Goal: Task Accomplishment & Management: Manage account settings

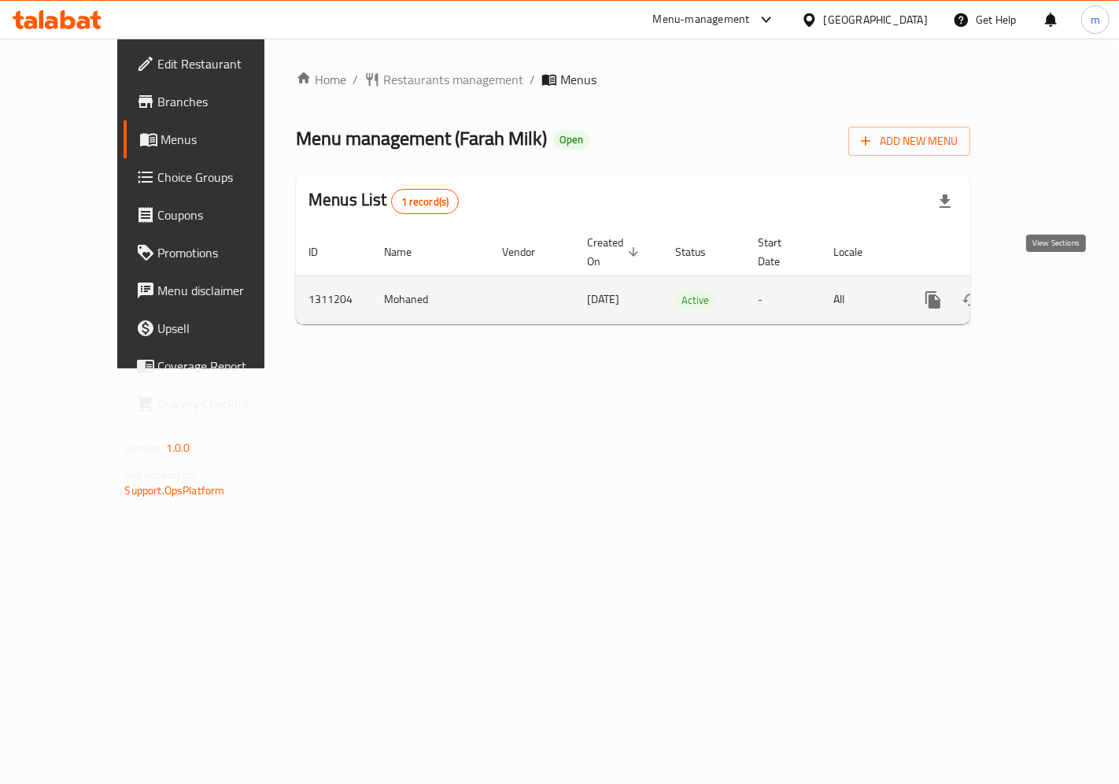
click at [1055, 290] on icon "enhanced table" at bounding box center [1046, 299] width 19 height 19
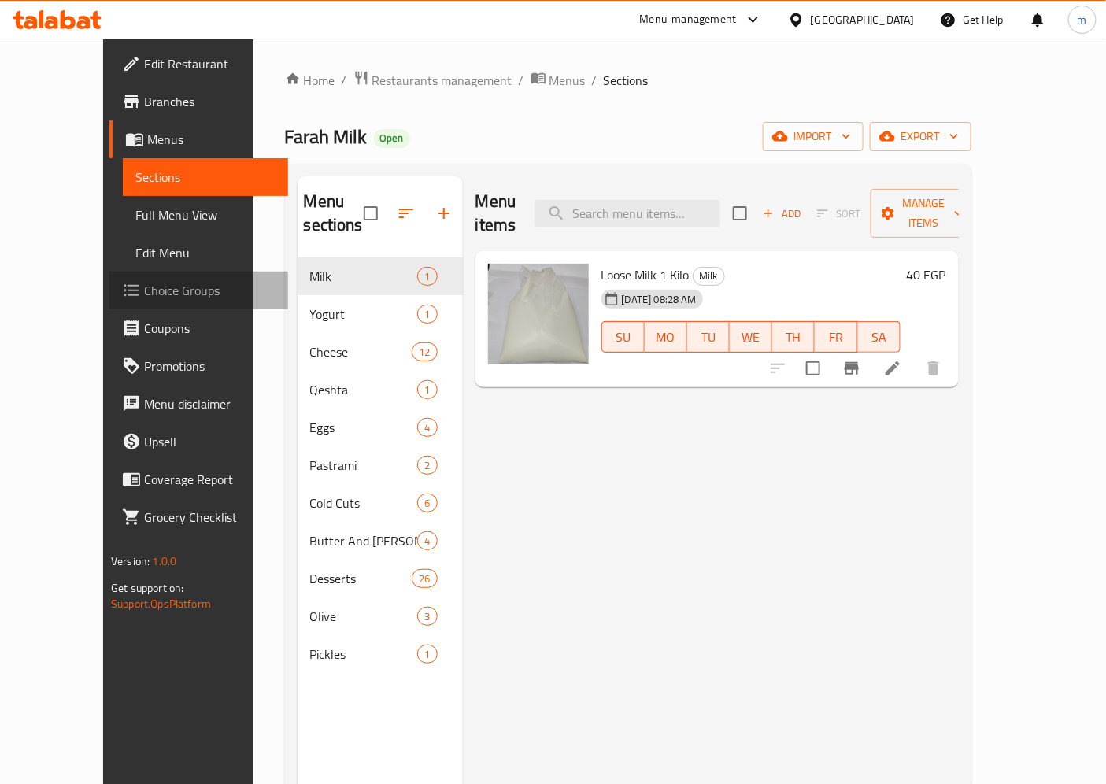
click at [120, 275] on link "Choice Groups" at bounding box center [198, 290] width 179 height 38
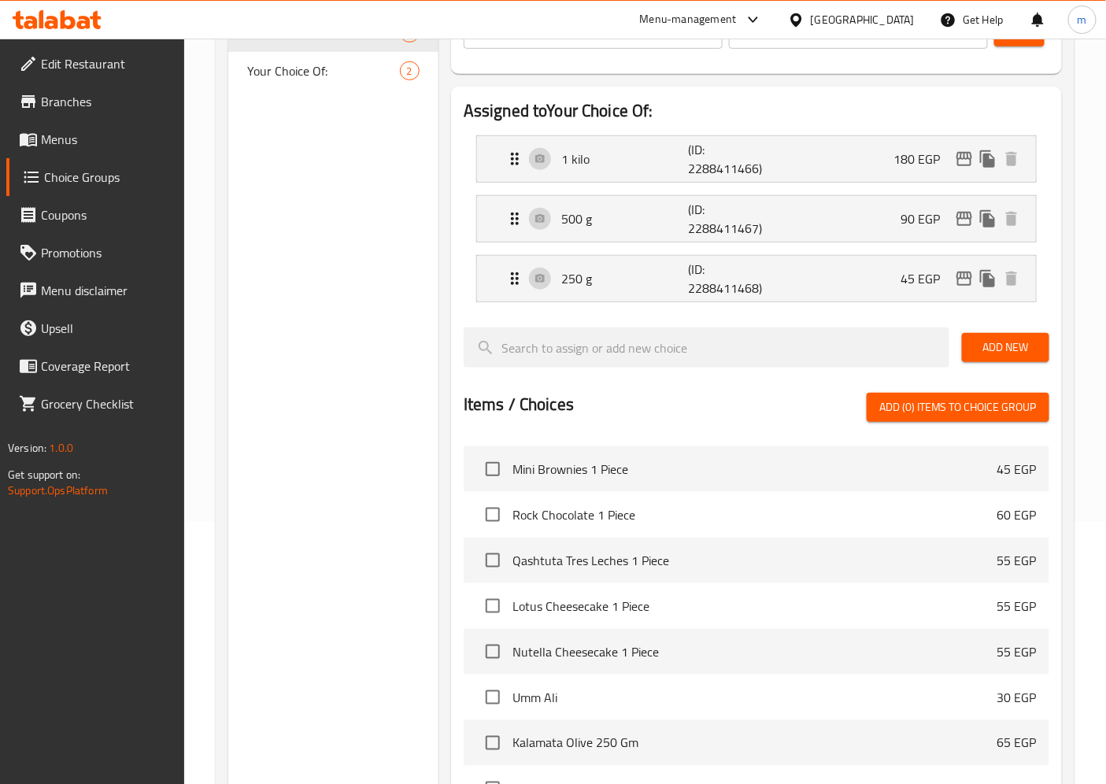
scroll to position [556, 0]
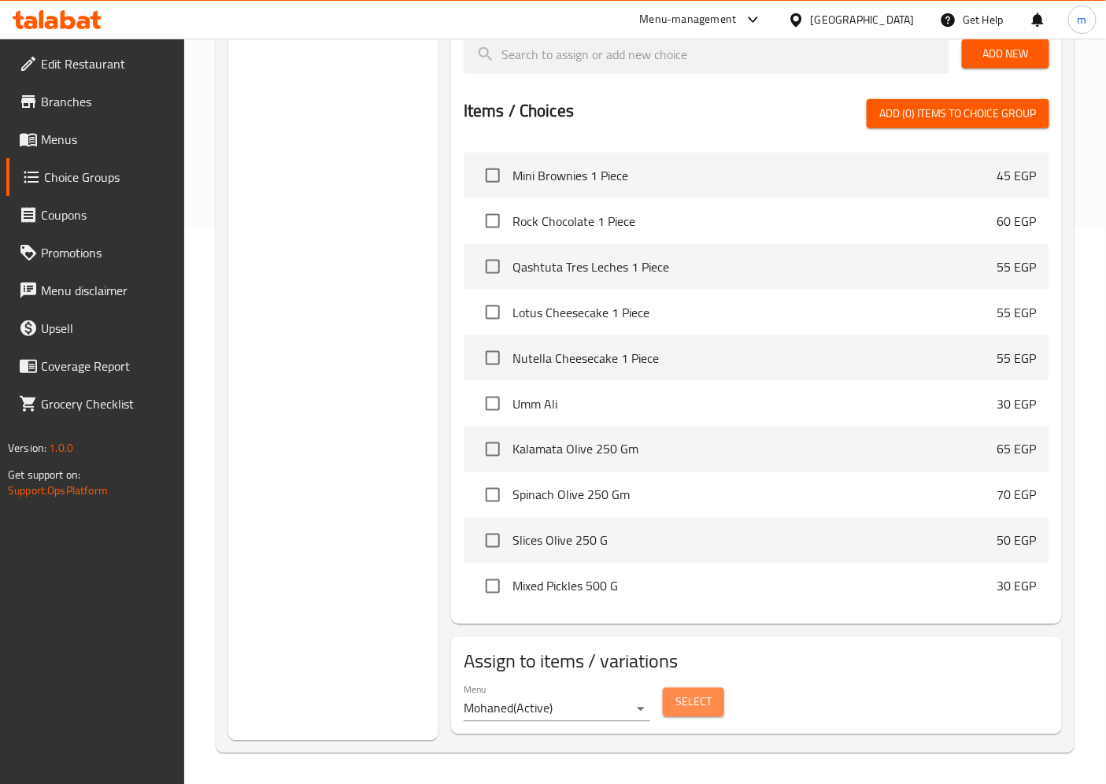
click at [706, 708] on span "Select" at bounding box center [693, 702] width 36 height 20
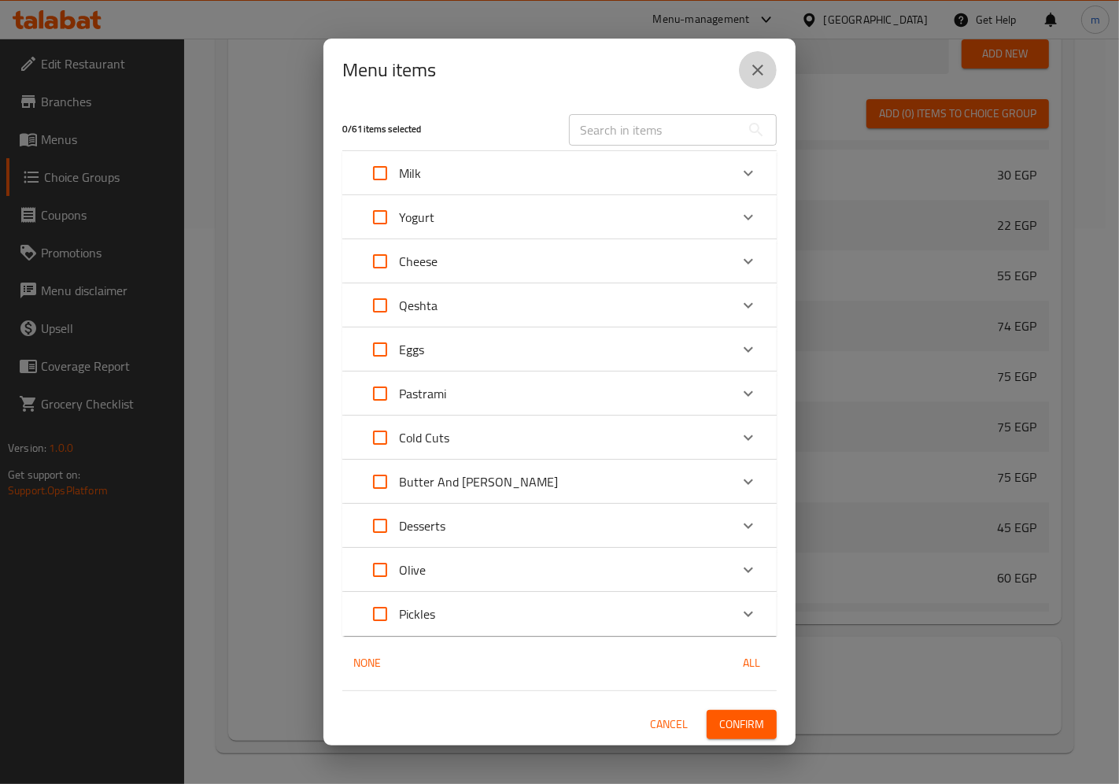
click at [749, 75] on icon "close" at bounding box center [757, 70] width 19 height 19
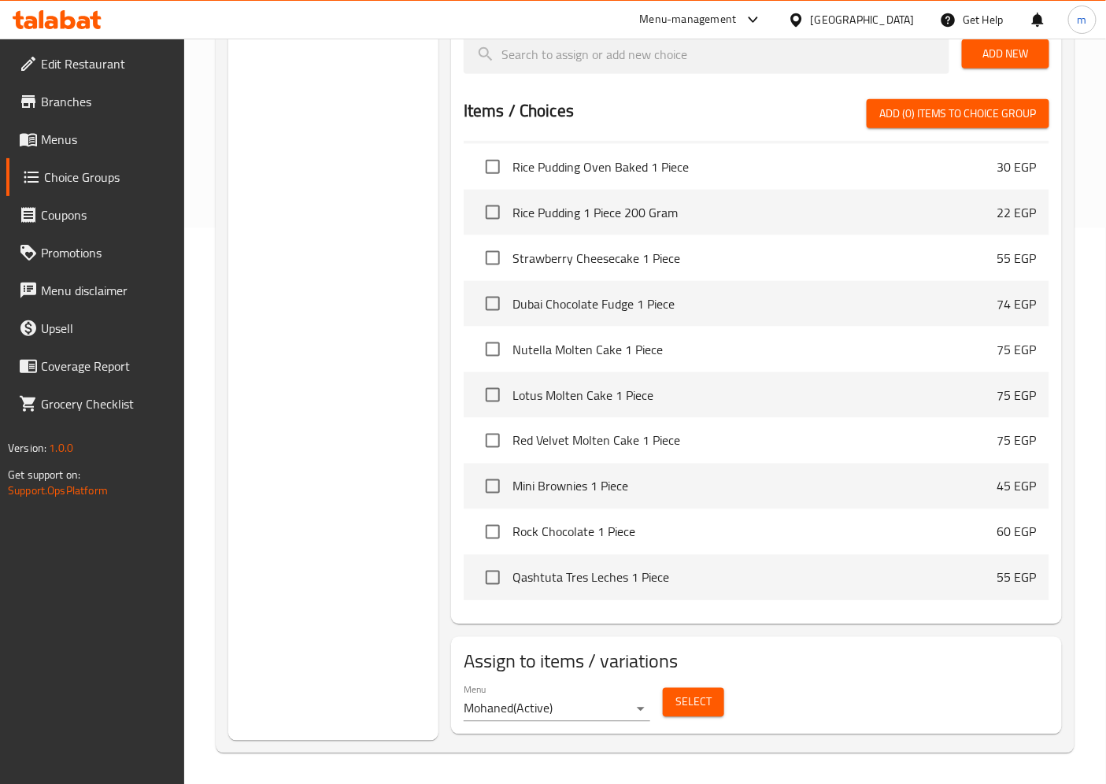
click at [702, 708] on span "Select" at bounding box center [693, 702] width 36 height 20
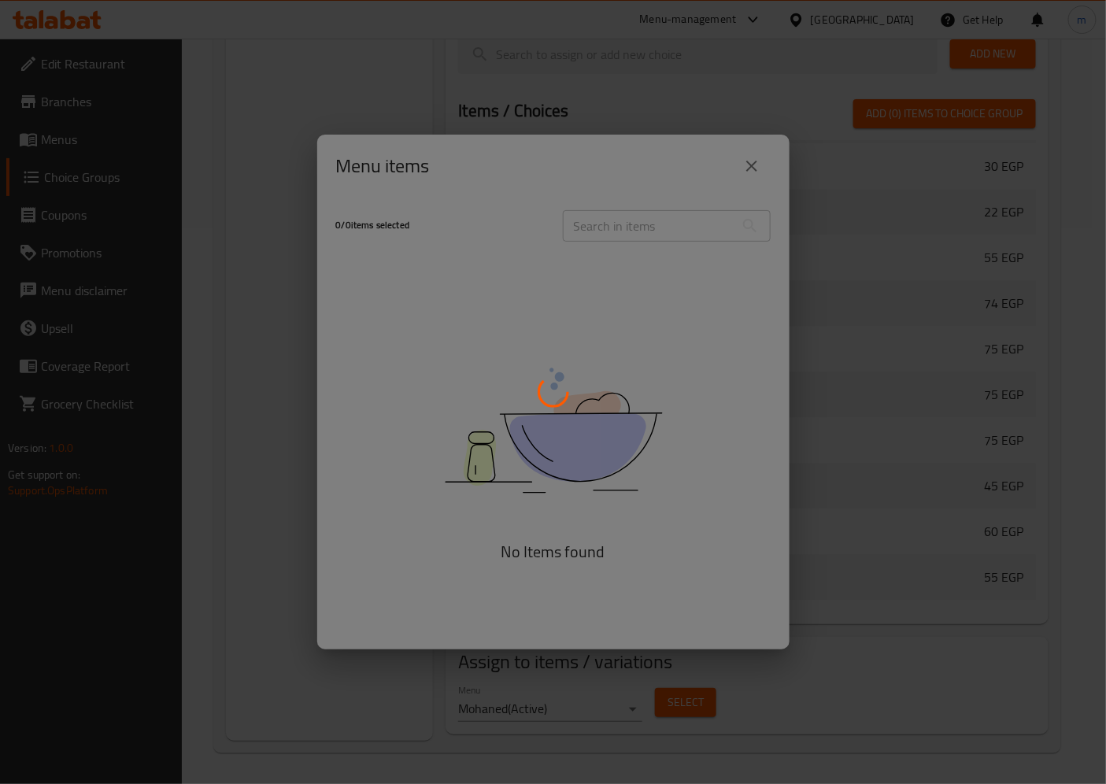
click at [702, 708] on div at bounding box center [553, 392] width 1106 height 784
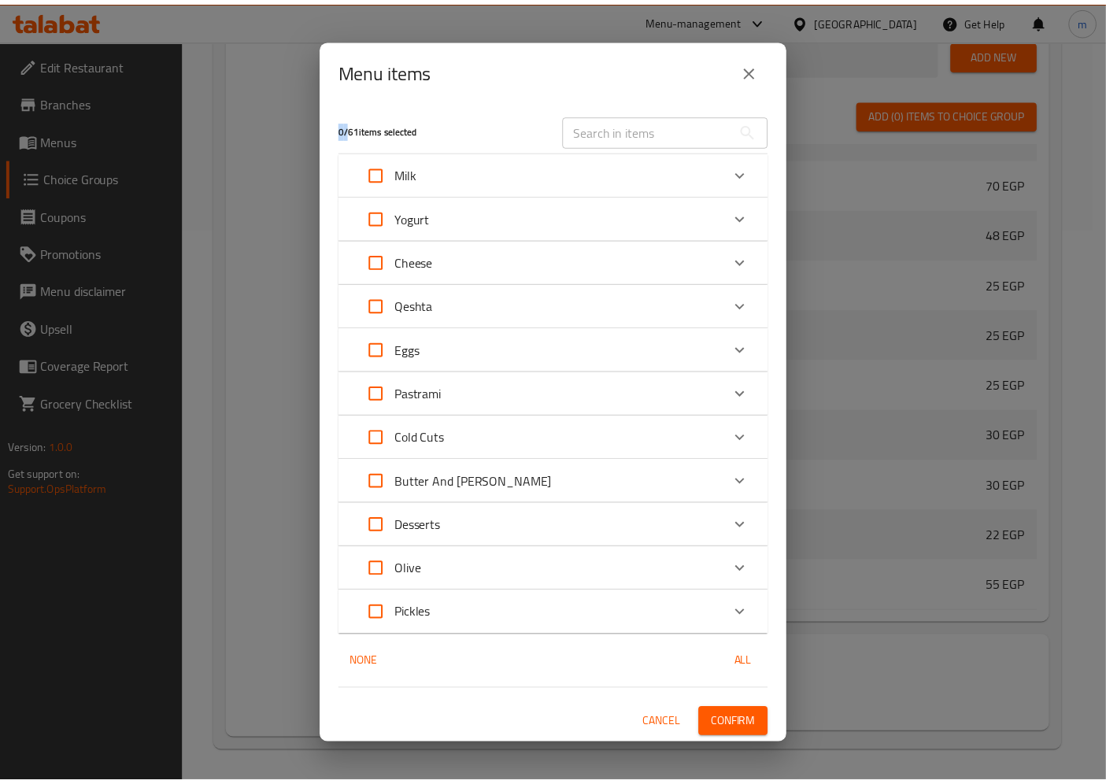
scroll to position [3372, 0]
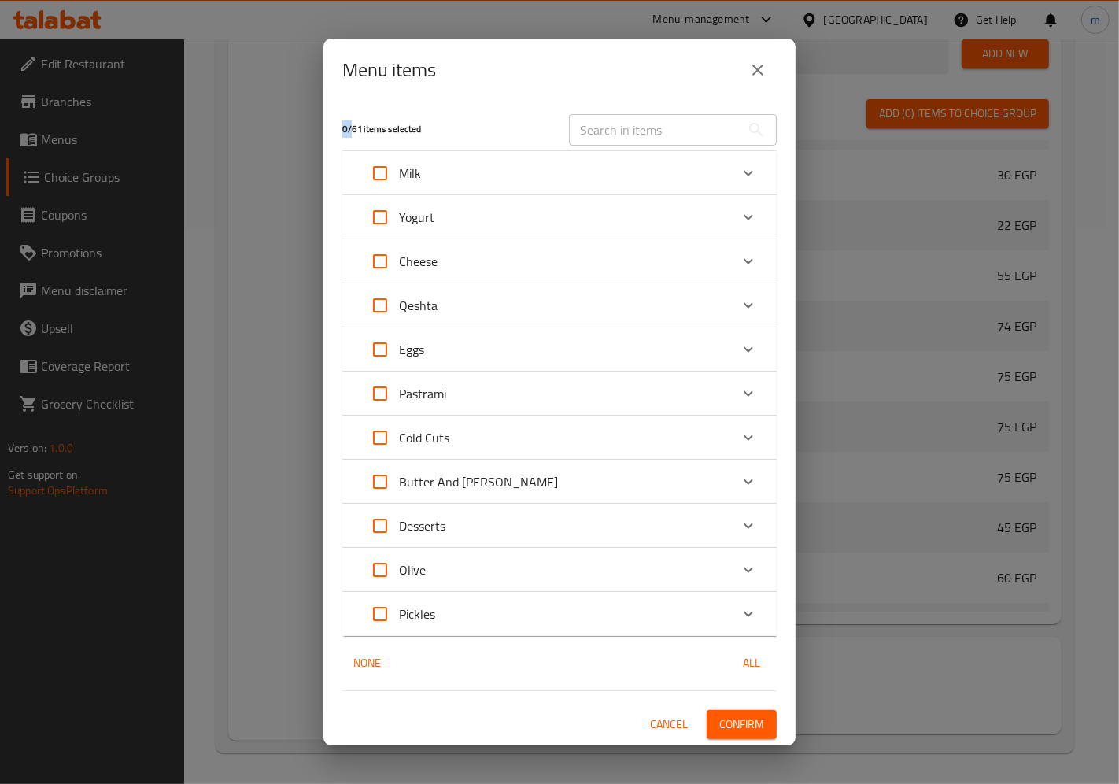
click at [759, 76] on icon "close" at bounding box center [757, 70] width 19 height 19
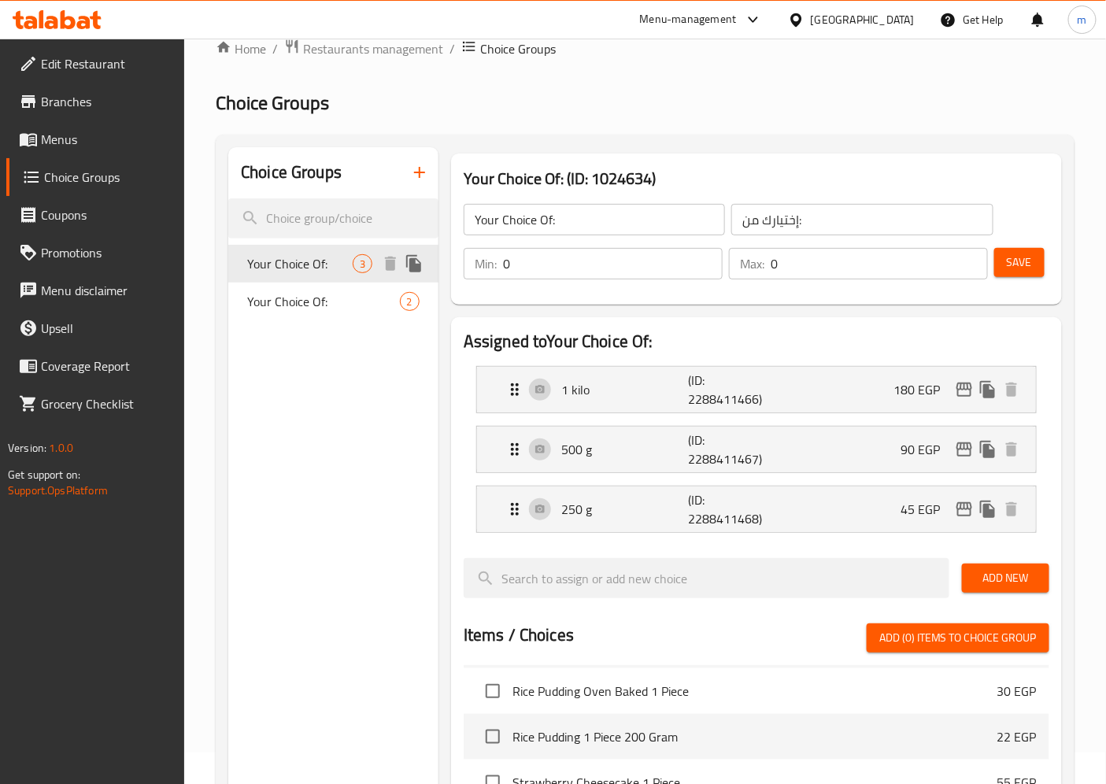
scroll to position [0, 0]
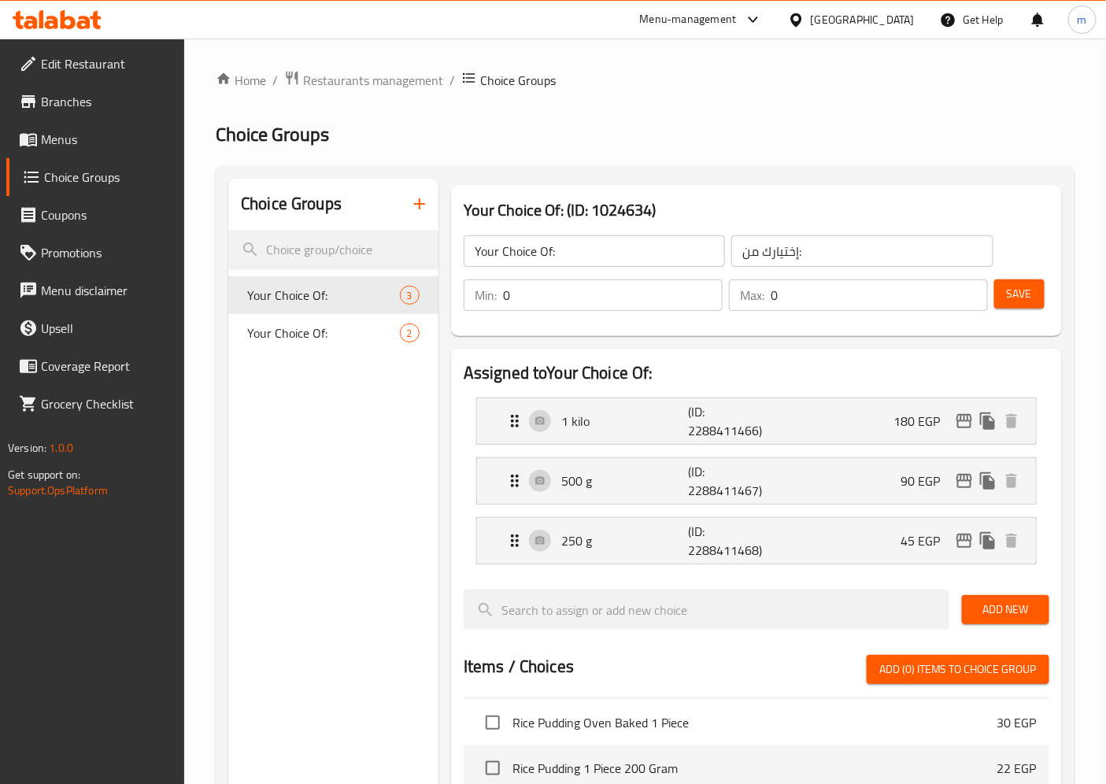
click at [65, 92] on span "Branches" at bounding box center [106, 101] width 131 height 19
